Goal: Check status: Check status

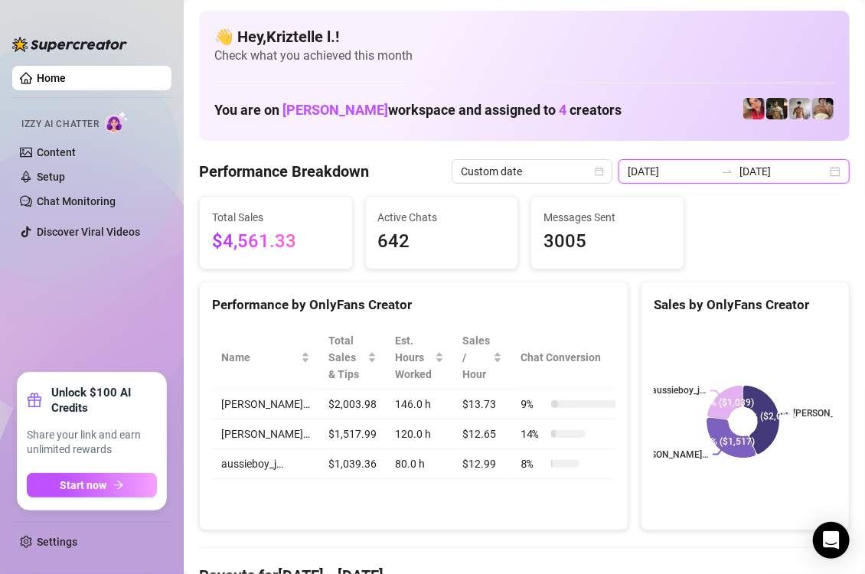
click at [675, 168] on input "[DATE]" at bounding box center [671, 171] width 87 height 17
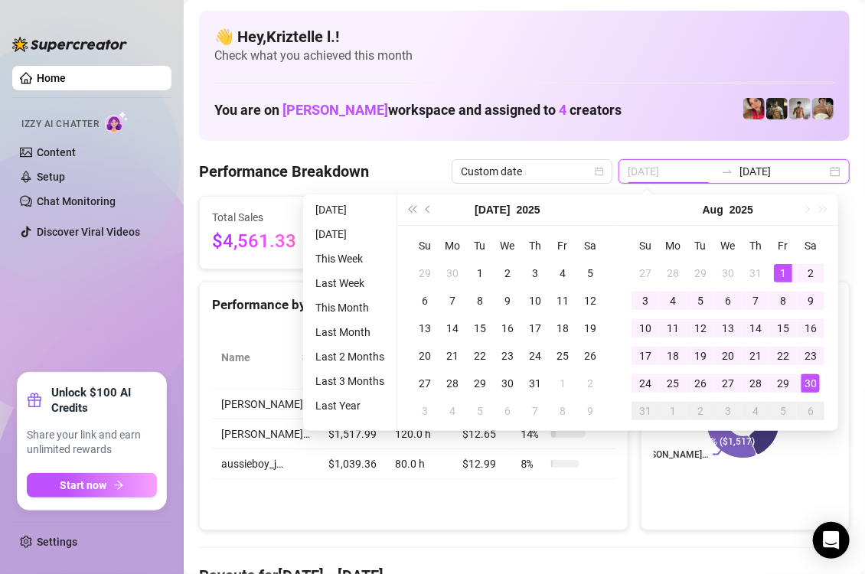
type input "[DATE]"
click at [776, 270] on div "1" at bounding box center [783, 273] width 18 height 18
type input "[DATE]"
click at [814, 386] on div "30" at bounding box center [811, 384] width 18 height 18
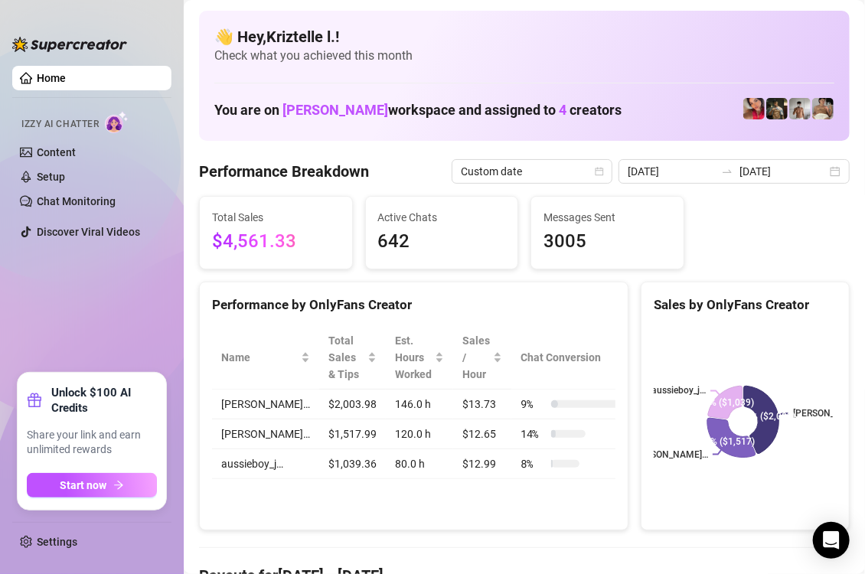
click at [760, 260] on div "Total Sales $4,561.33 Active Chats 642 Messages Sent 3005" at bounding box center [524, 233] width 663 height 74
click at [791, 262] on div "Total Sales $4,561.33 Active Chats 642 Messages Sent 3005" at bounding box center [524, 233] width 663 height 74
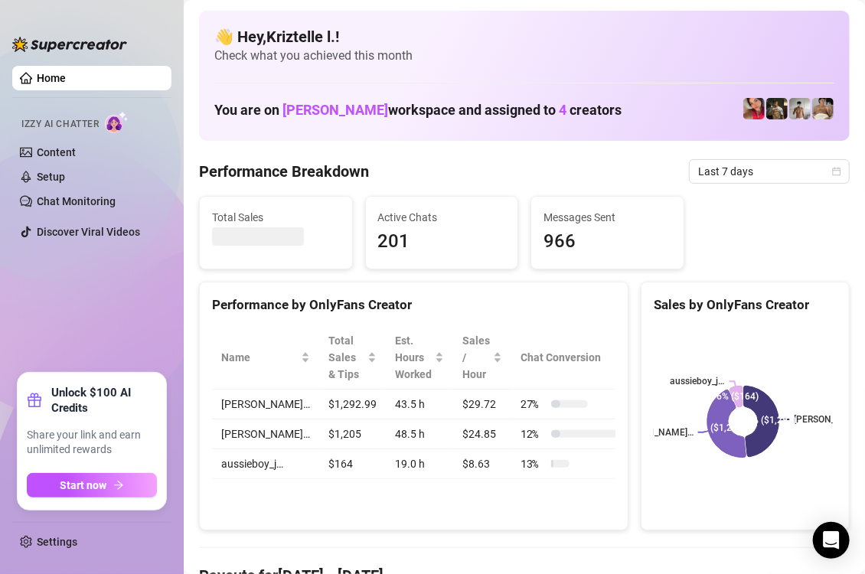
click at [718, 242] on div "Total Sales Active Chats 201 Messages Sent 966" at bounding box center [524, 233] width 663 height 74
click at [734, 168] on span "Last 7 days" at bounding box center [769, 171] width 142 height 23
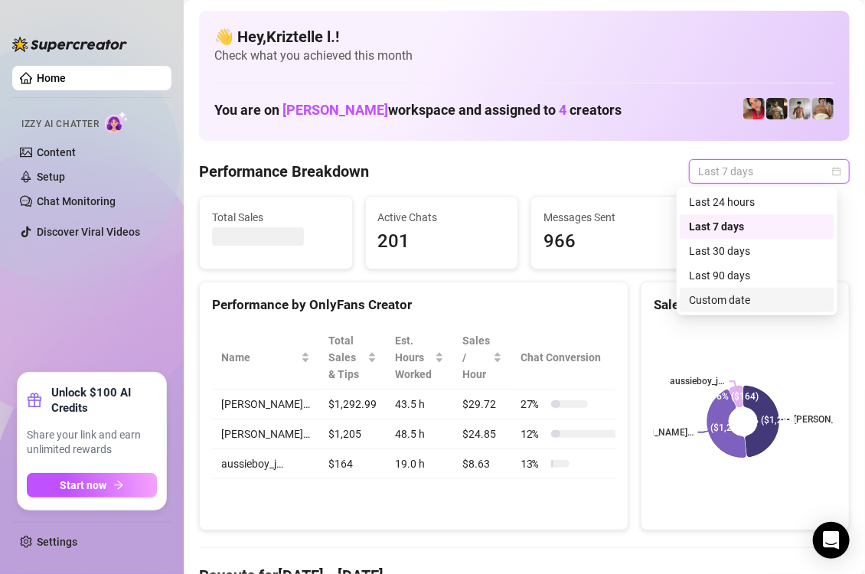
click at [718, 301] on div "Custom date" at bounding box center [757, 300] width 136 height 17
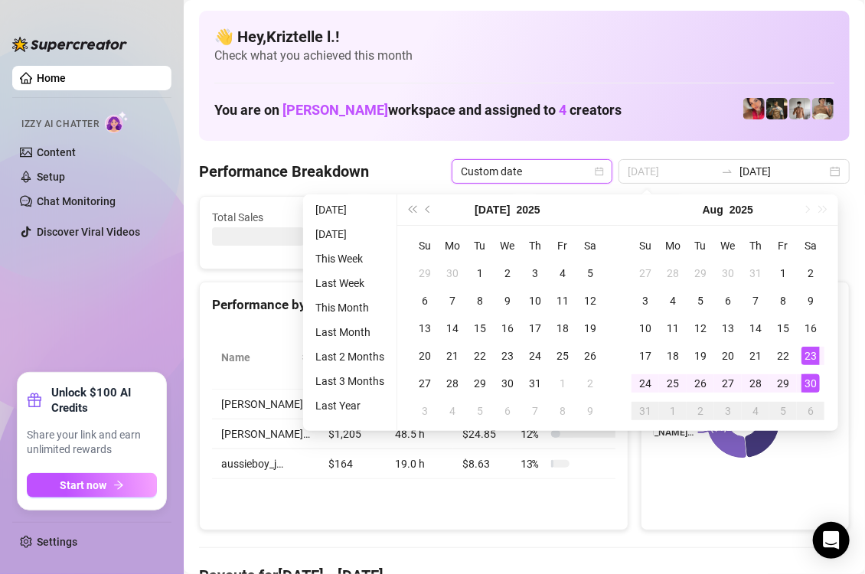
type input "[DATE]"
click at [809, 378] on div "30" at bounding box center [811, 384] width 18 height 18
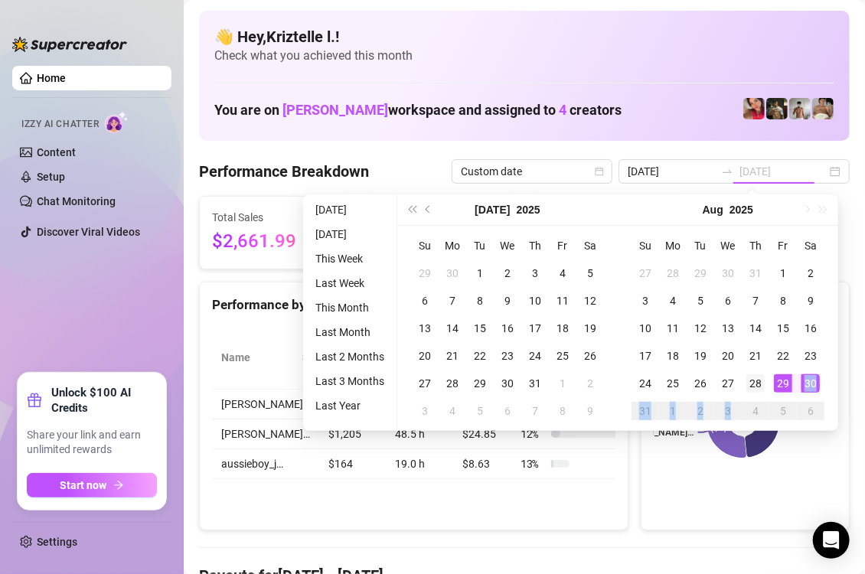
drag, startPoint x: 809, startPoint y: 378, endPoint x: 752, endPoint y: 375, distance: 56.7
click at [756, 398] on tbody "27 28 29 30 31 1 2 3 4 5 6 7 8 9 10 11 12 13 14 15 16 17 18 19 20 21 22 23 24 2…" at bounding box center [728, 342] width 193 height 165
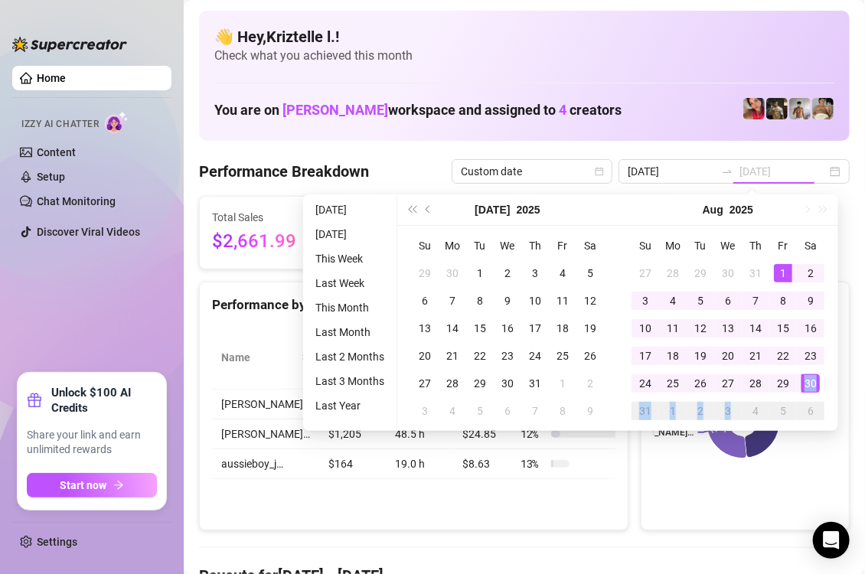
type input "[DATE]"
click at [784, 266] on div "1" at bounding box center [783, 273] width 18 height 18
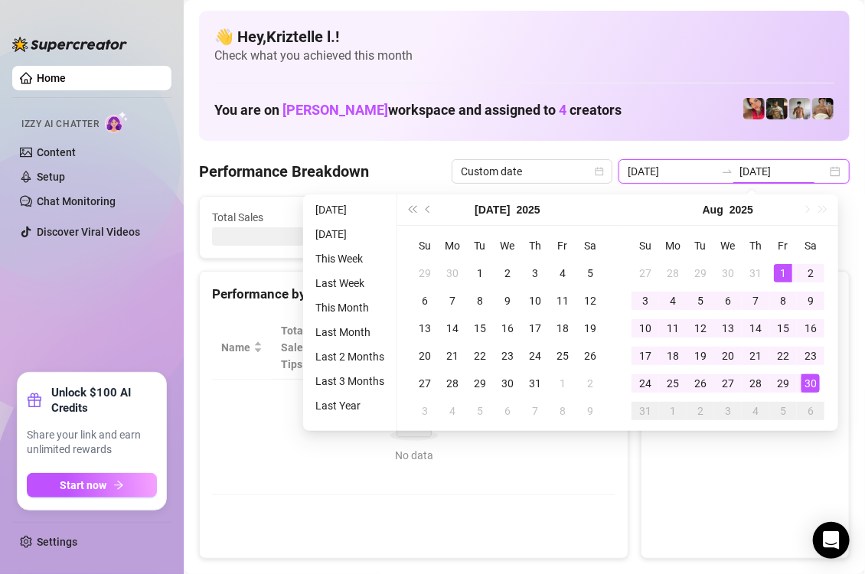
type input "[DATE]"
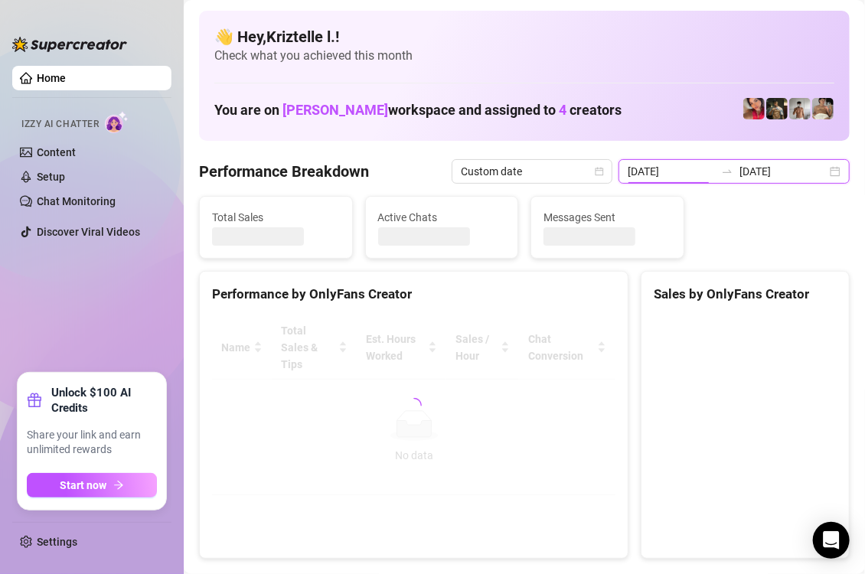
click at [664, 173] on input "[DATE]" at bounding box center [671, 171] width 87 height 17
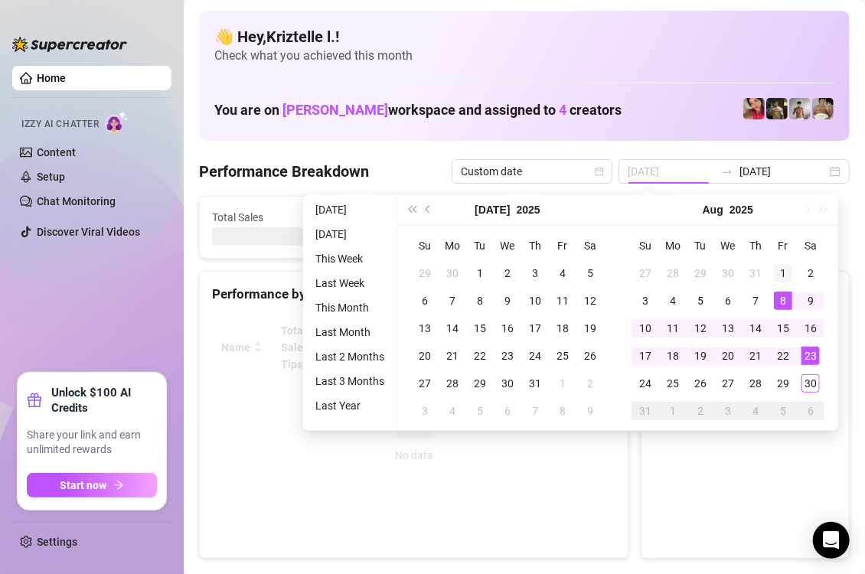
click at [782, 273] on div "1" at bounding box center [783, 273] width 18 height 18
click at [782, 273] on div "Sales by OnlyFans Creator" at bounding box center [746, 288] width 208 height 33
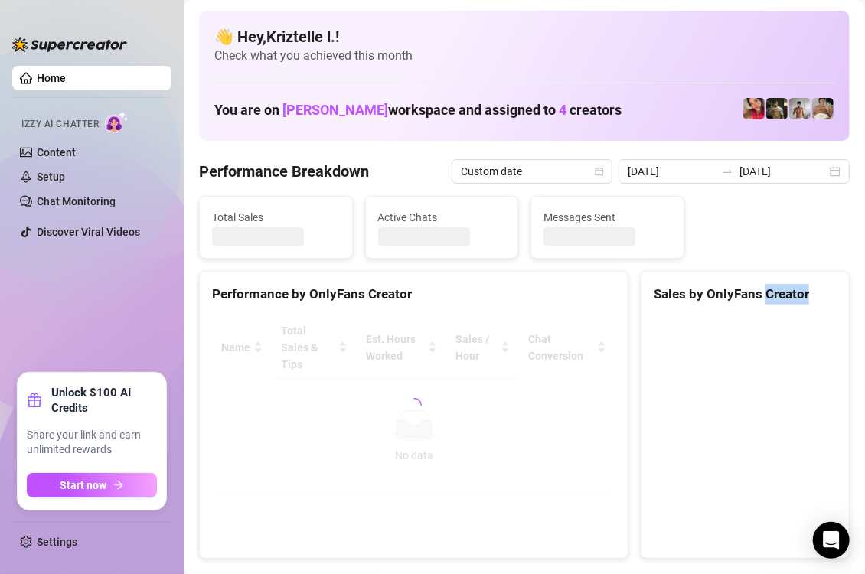
type input "[DATE]"
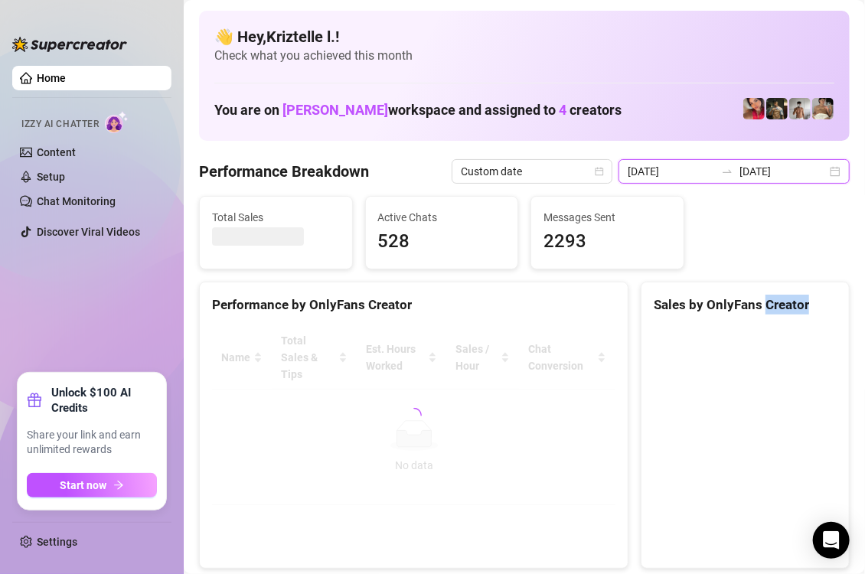
click at [659, 173] on input "[DATE]" at bounding box center [671, 171] width 87 height 17
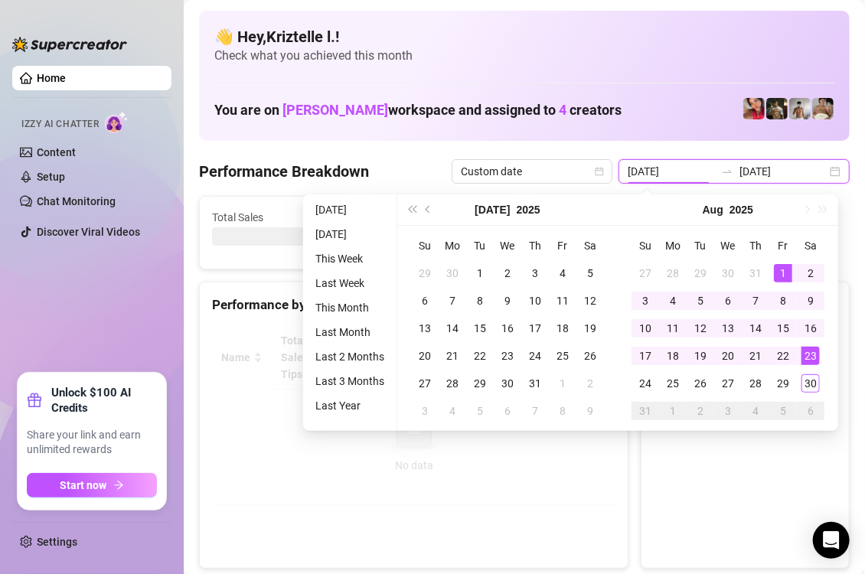
drag, startPoint x: 745, startPoint y: 180, endPoint x: 752, endPoint y: 175, distance: 8.7
click at [748, 178] on div "2025-08-01 2025-08-23" at bounding box center [734, 171] width 231 height 25
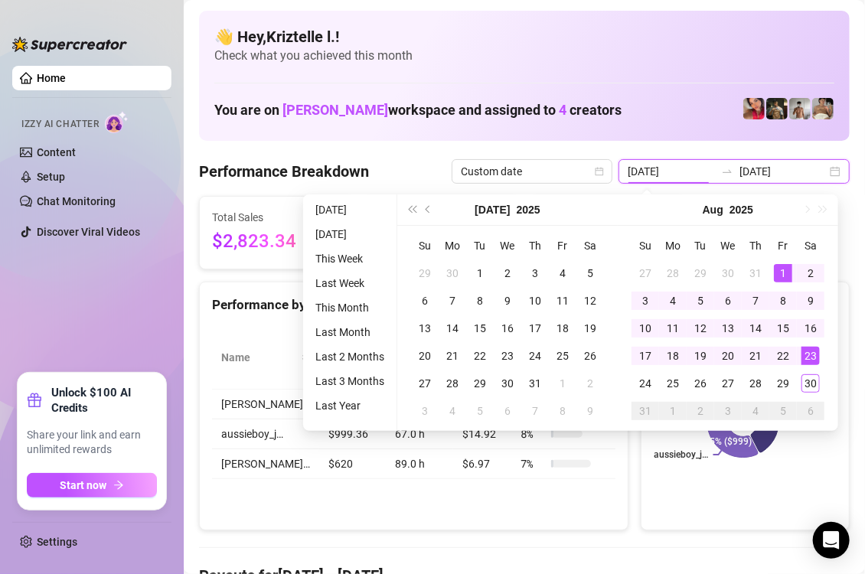
click at [770, 169] on input "[DATE]" at bounding box center [783, 171] width 87 height 17
type input "[DATE]"
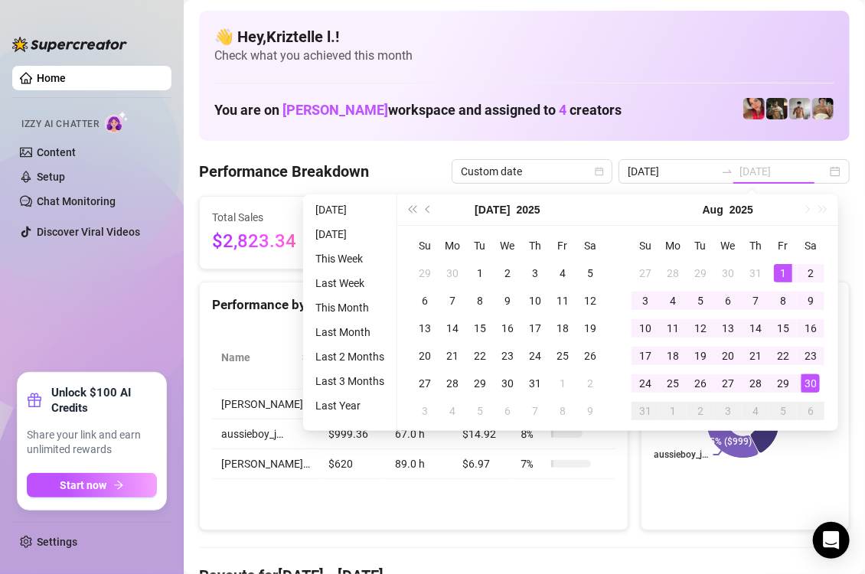
click at [808, 379] on div "30" at bounding box center [811, 384] width 18 height 18
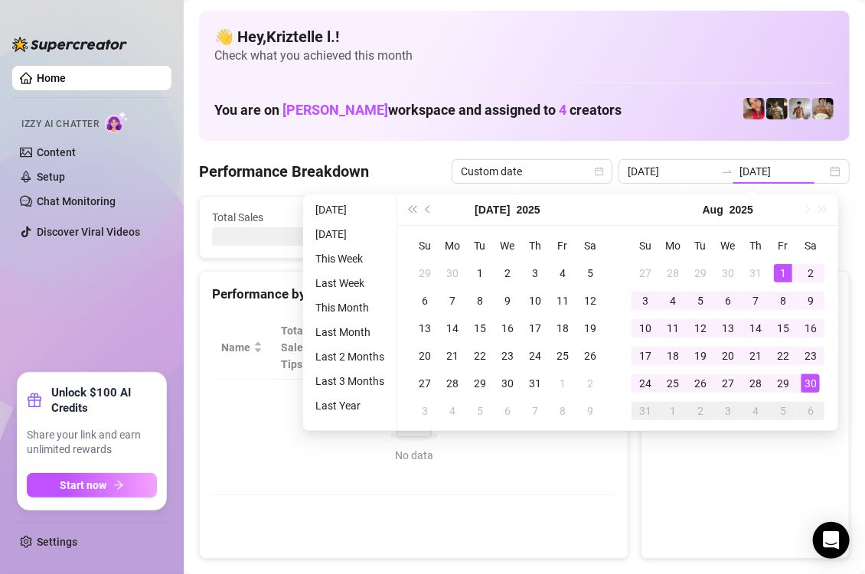
type input "[DATE]"
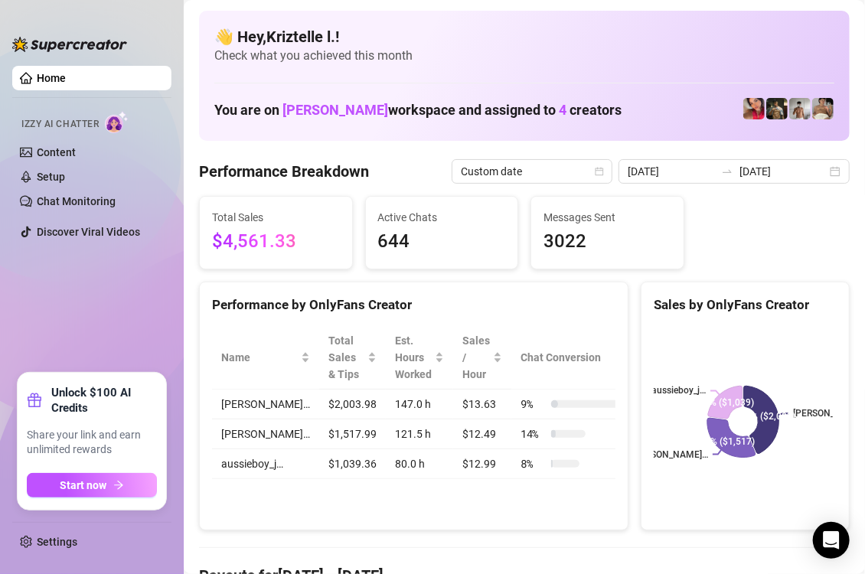
click at [564, 302] on div "Performance by OnlyFans Creator" at bounding box center [414, 305] width 404 height 21
